Goal: Task Accomplishment & Management: Manage account settings

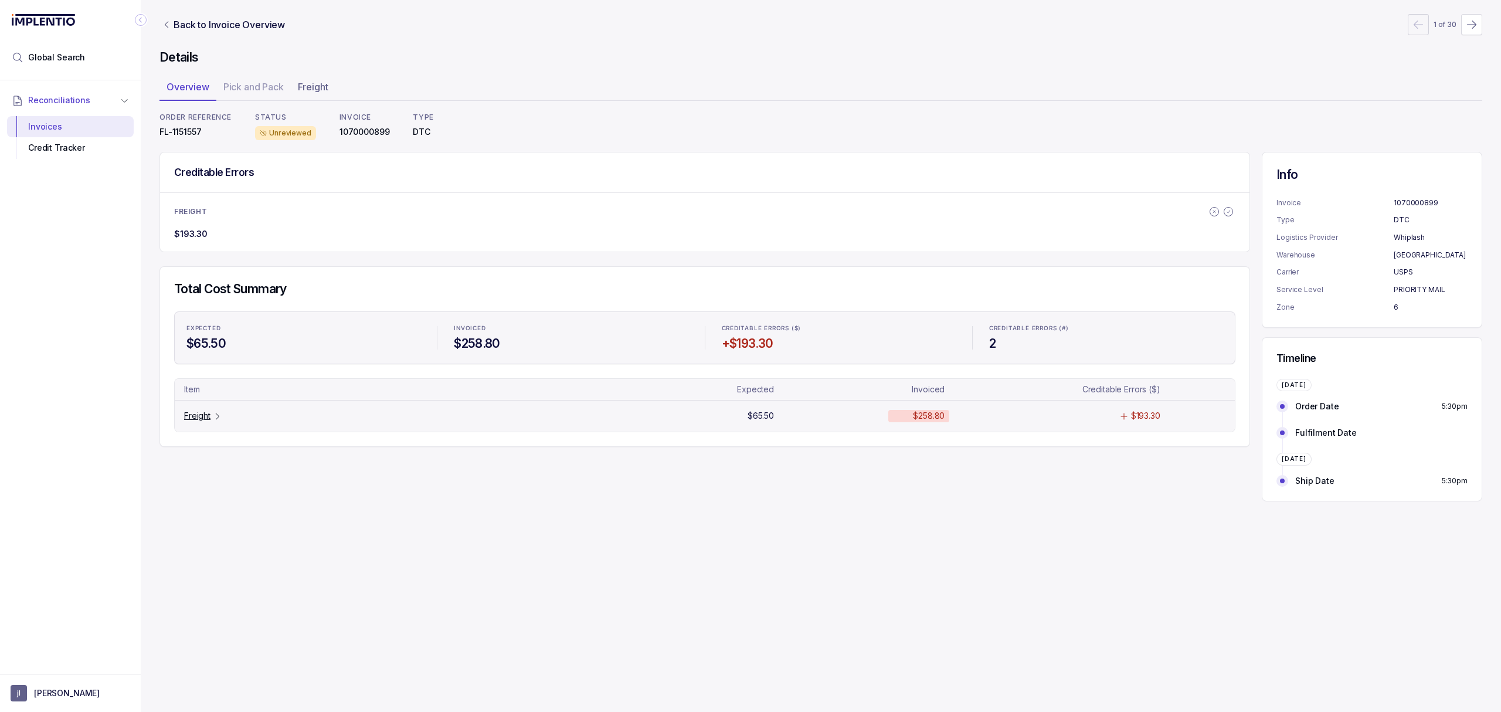
click at [211, 417] on div "Freight" at bounding box center [203, 416] width 38 height 12
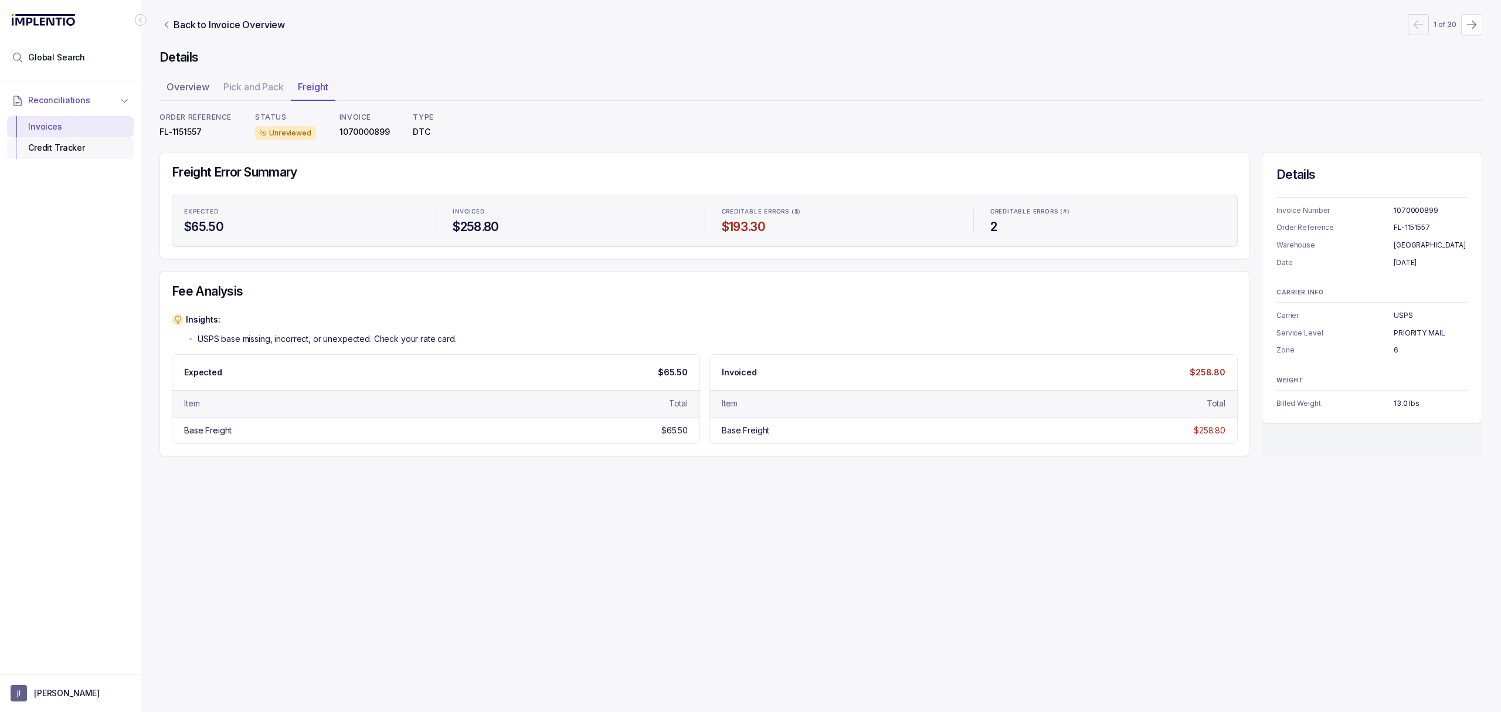
click at [76, 154] on div "Credit Tracker" at bounding box center [70, 147] width 108 height 21
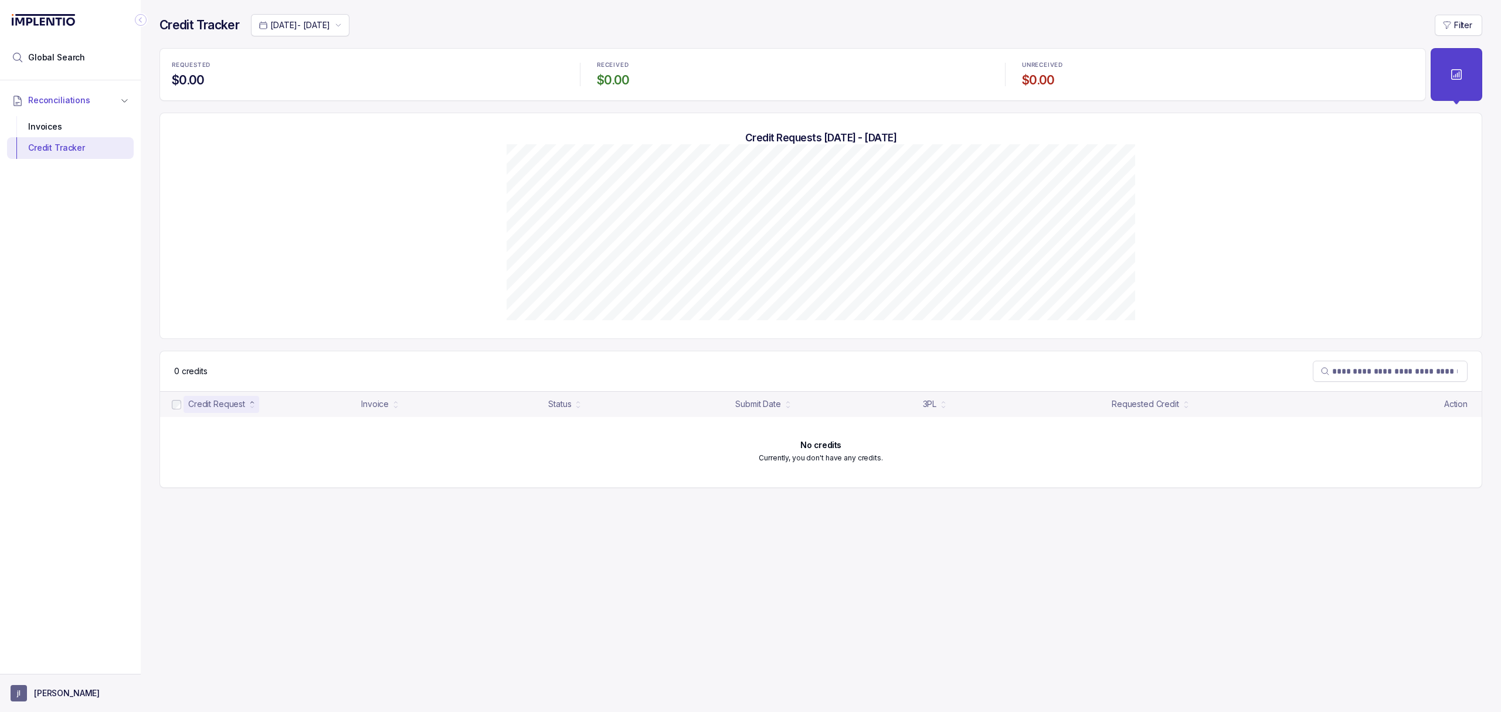
click at [49, 699] on p "[PERSON_NAME]" at bounding box center [67, 693] width 66 height 12
click at [48, 667] on p "Logout" at bounding box center [77, 667] width 97 height 12
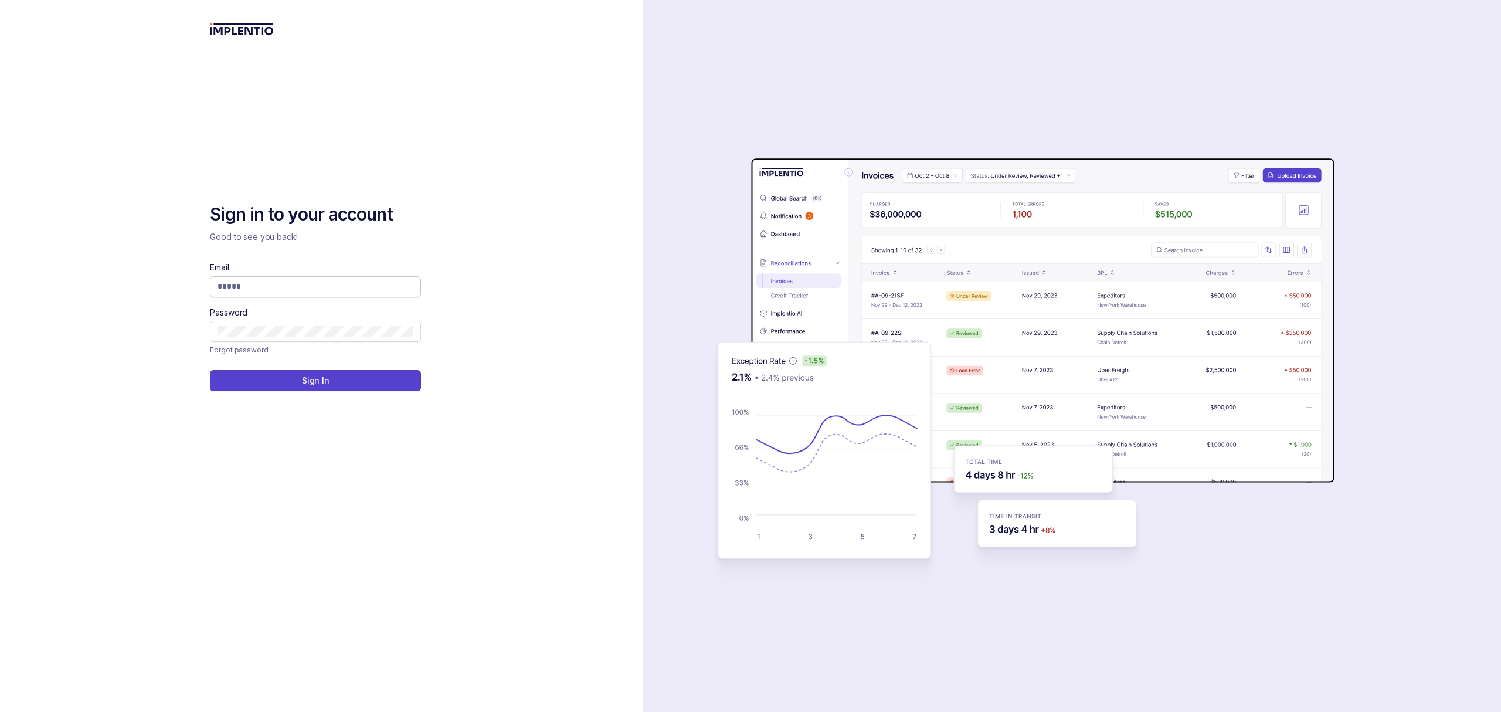
click at [249, 290] on input "Email" at bounding box center [315, 286] width 196 height 12
type input "**********"
